Goal: Task Accomplishment & Management: Complete application form

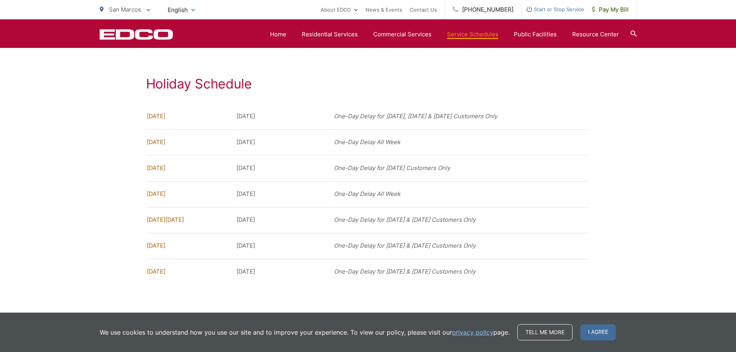
scroll to position [606, 0]
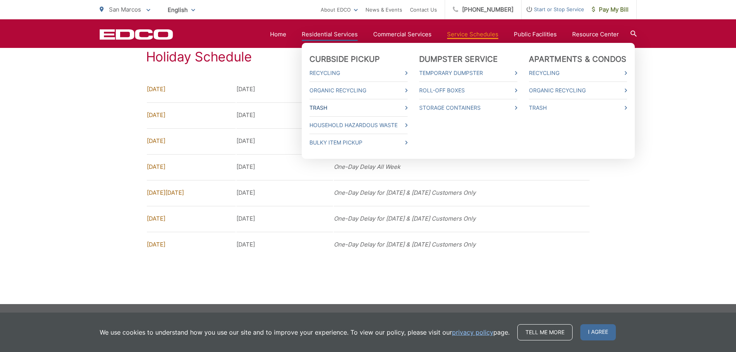
click at [407, 105] on link "Trash" at bounding box center [358, 107] width 98 height 9
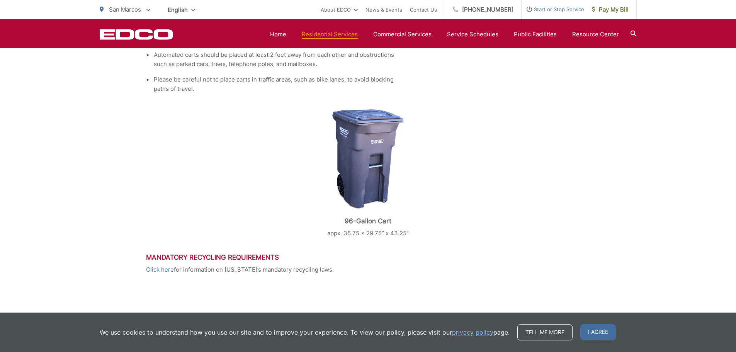
scroll to position [357, 0]
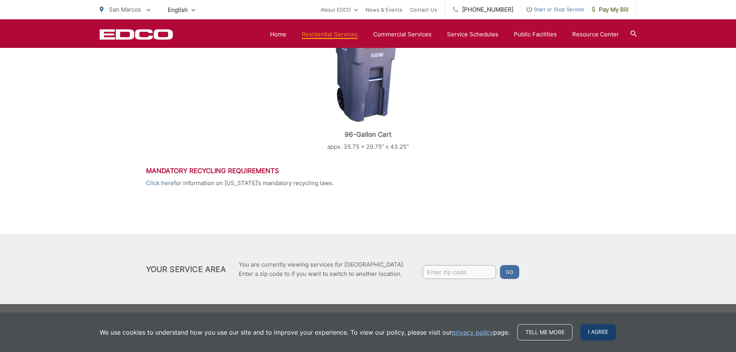
click at [594, 332] on span "I agree" at bounding box center [598, 332] width 36 height 16
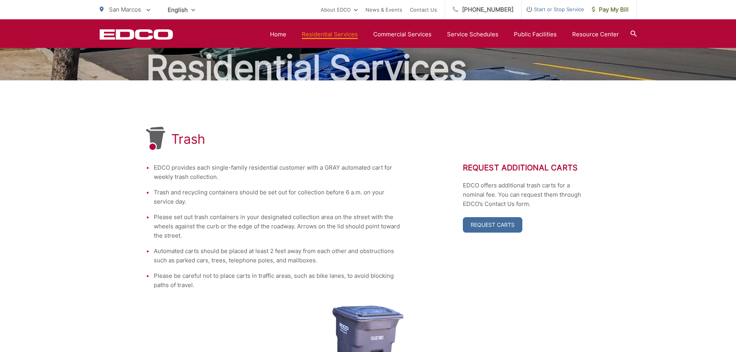
scroll to position [0, 0]
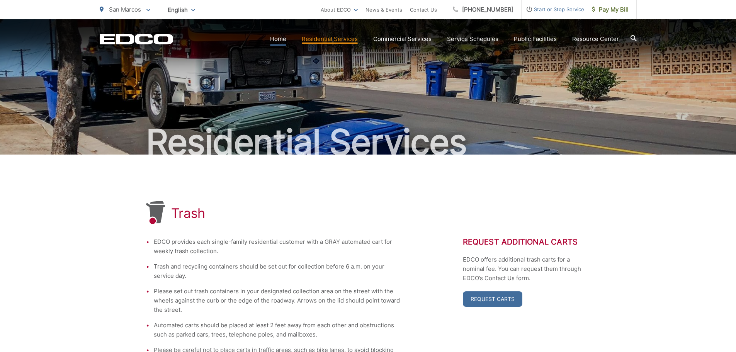
click at [284, 41] on link "Home" at bounding box center [278, 38] width 16 height 9
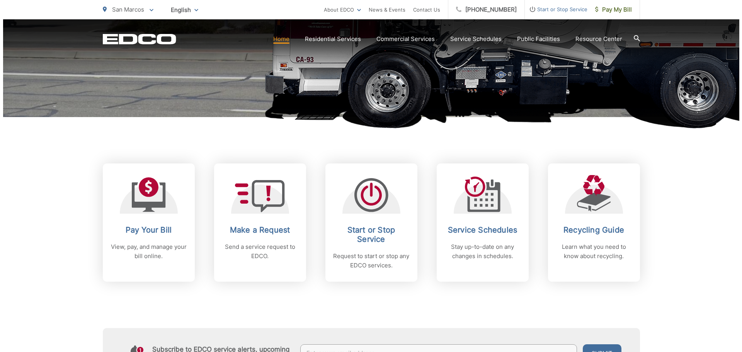
scroll to position [232, 0]
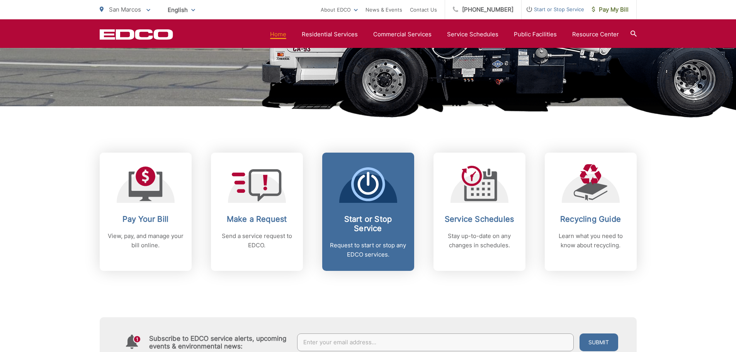
click at [374, 208] on span "Start or Stop Service Request to start or stop any EDCO services." at bounding box center [368, 212] width 92 height 118
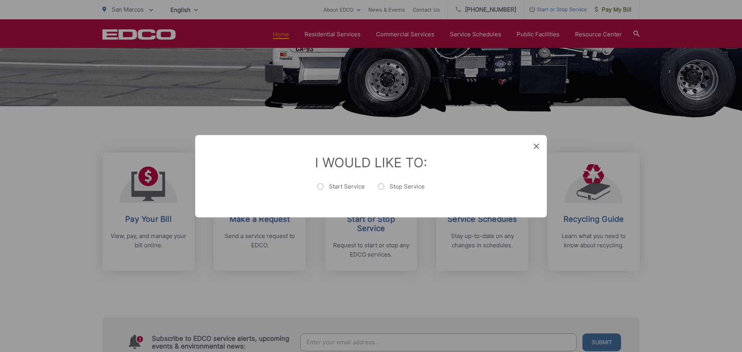
click at [318, 187] on label "Start Service" at bounding box center [341, 189] width 48 height 15
radio input "true"
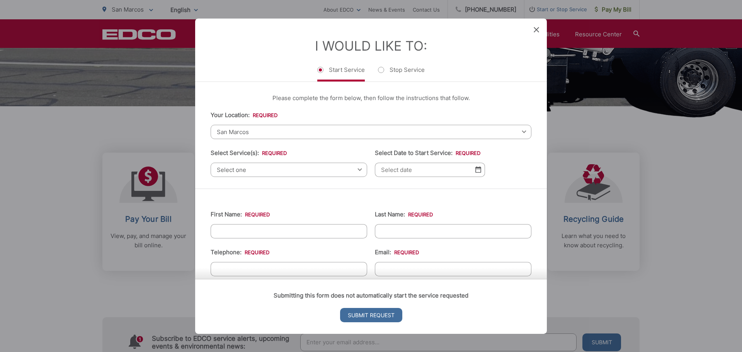
click at [295, 132] on span "San Marcos" at bounding box center [370, 131] width 321 height 14
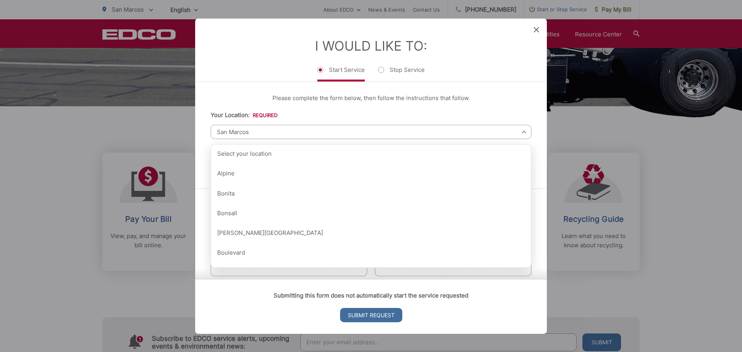
click at [349, 108] on div "Please complete the form below, then follow the instructions that follow. Your …" at bounding box center [370, 134] width 351 height 107
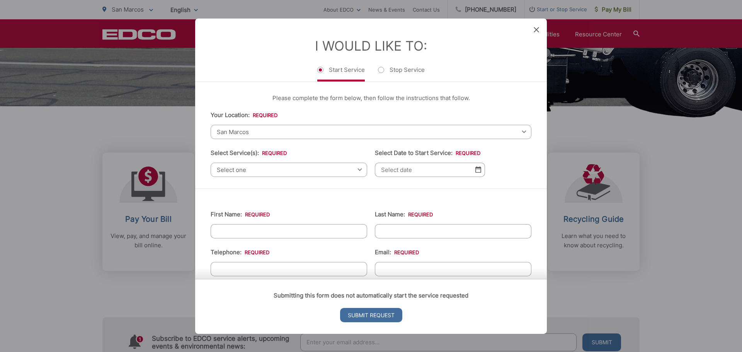
click at [290, 172] on span "Select one" at bounding box center [288, 169] width 156 height 14
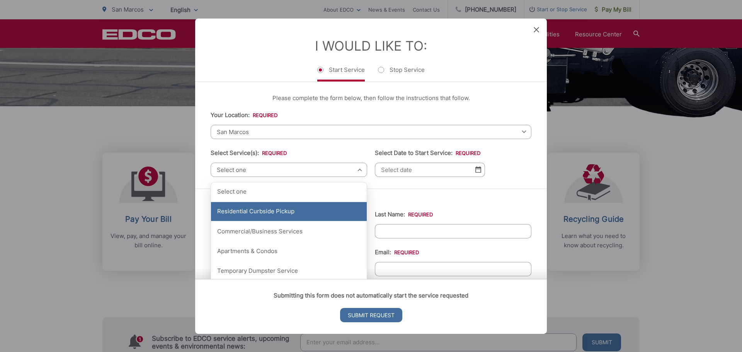
click at [277, 208] on div "Residential Curbside Pickup" at bounding box center [289, 211] width 156 height 19
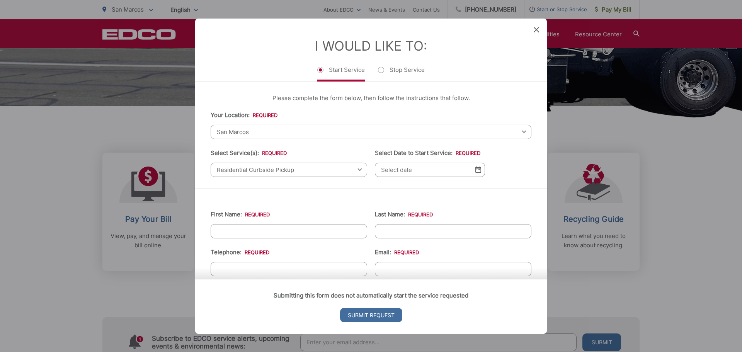
click at [391, 170] on input "Select Date to Start Service: *" at bounding box center [430, 169] width 110 height 14
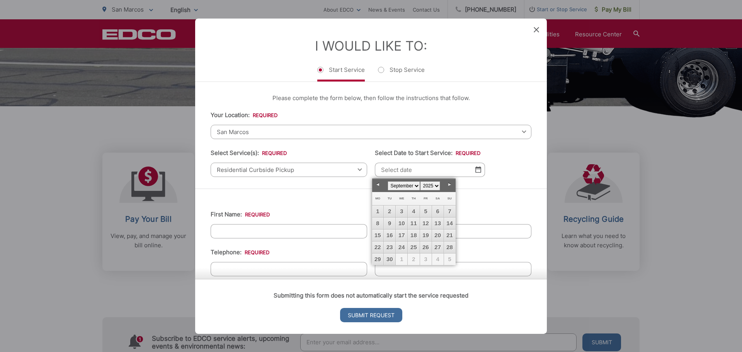
click at [401, 261] on span "1" at bounding box center [401, 259] width 12 height 12
click at [448, 187] on link "Next" at bounding box center [450, 185] width 12 height 12
click at [399, 210] on link "1" at bounding box center [401, 211] width 12 height 12
type input "10/01/2025"
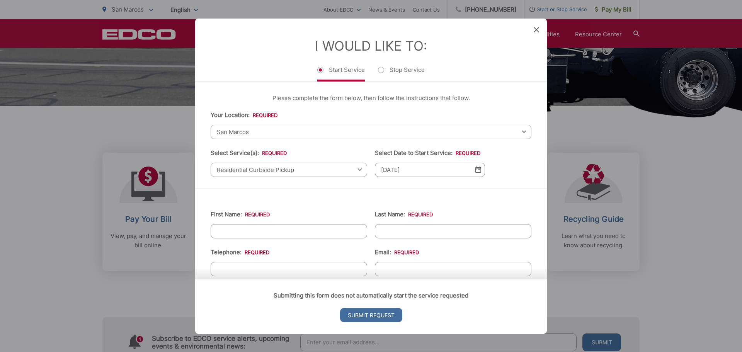
click at [304, 235] on input "First Name: *" at bounding box center [288, 231] width 156 height 14
type input "Francisca"
type input "Ojeda Diaz"
type input "(760) 429-3230"
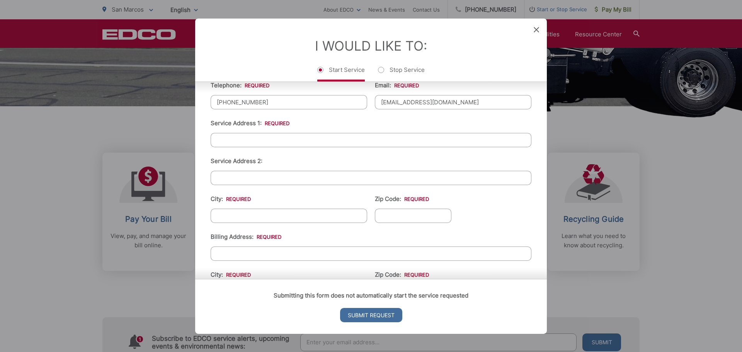
scroll to position [154, 0]
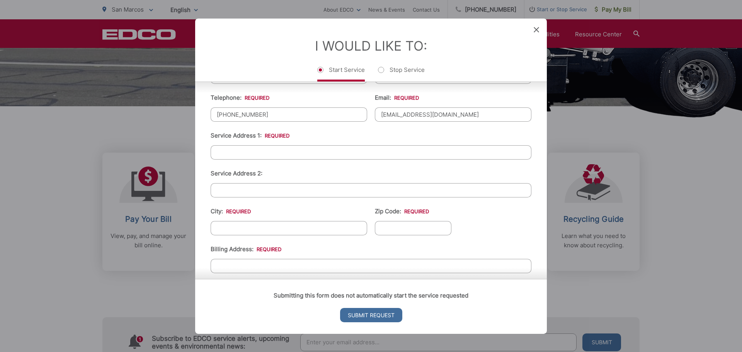
type input "franciscaojedadiaz@yahoo.com"
click at [272, 158] on input "Service Address 1: *" at bounding box center [370, 152] width 321 height 14
type input "613 Bush Lane"
type input "San Marcos"
type input "92069"
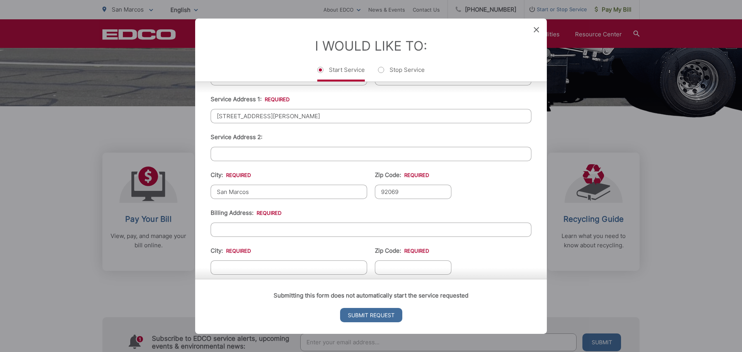
scroll to position [232, 0]
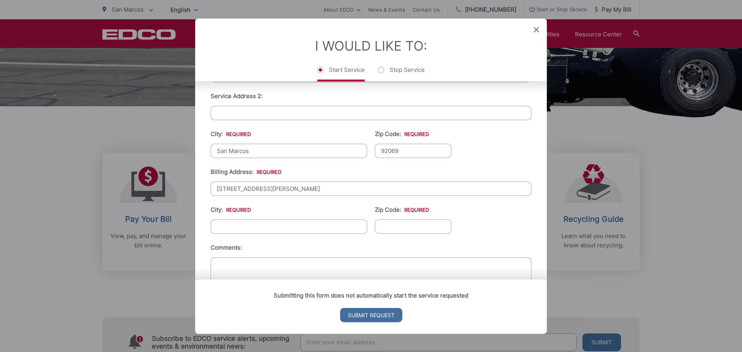
type input "613 Bush Lane"
type input "San Marcos"
type input "C"
type input "92069"
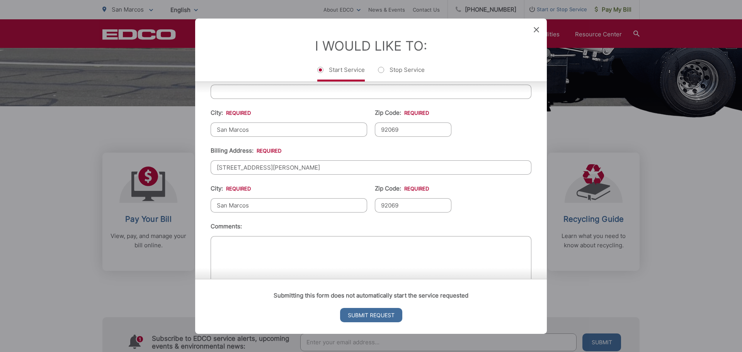
scroll to position [271, 0]
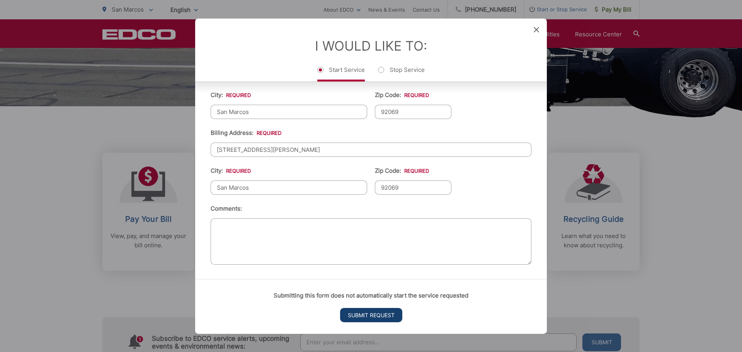
click at [374, 320] on input "Submit Request" at bounding box center [371, 315] width 62 height 14
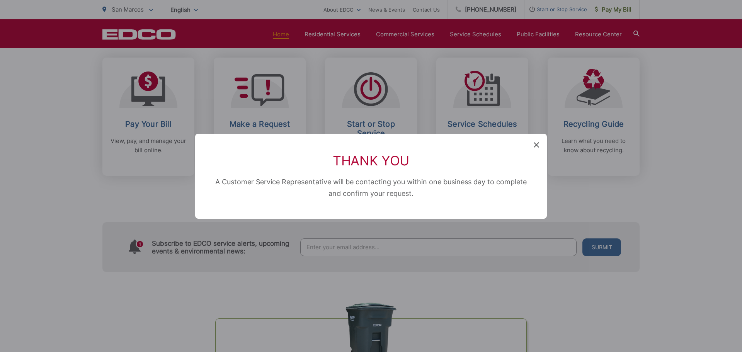
click at [538, 146] on icon at bounding box center [535, 144] width 5 height 5
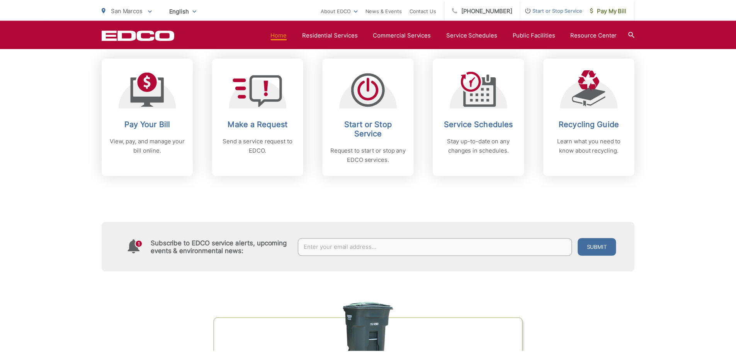
scroll to position [232, 0]
